Goal: Connect with others: Connect with other users

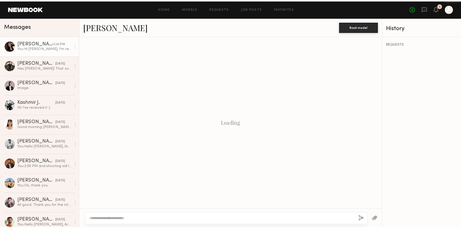
scroll to position [82, 0]
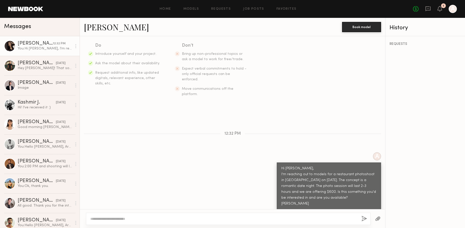
click at [109, 25] on link "[PERSON_NAME]" at bounding box center [116, 26] width 65 height 11
click at [166, 9] on link "Home" at bounding box center [165, 8] width 11 height 3
